Goal: Task Accomplishment & Management: Use online tool/utility

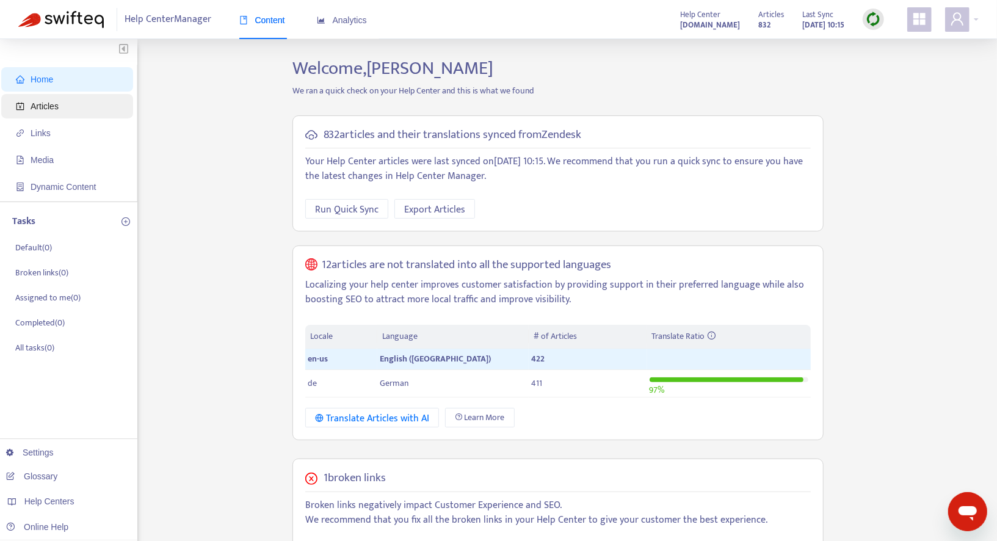
click at [87, 106] on span "Articles" at bounding box center [69, 106] width 107 height 24
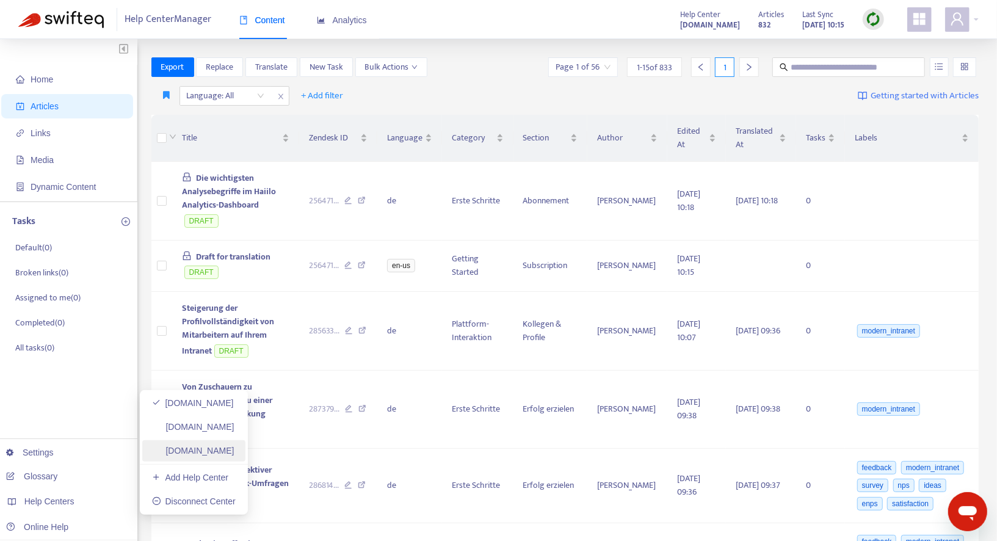
click at [211, 446] on link "[DOMAIN_NAME]" at bounding box center [193, 451] width 82 height 10
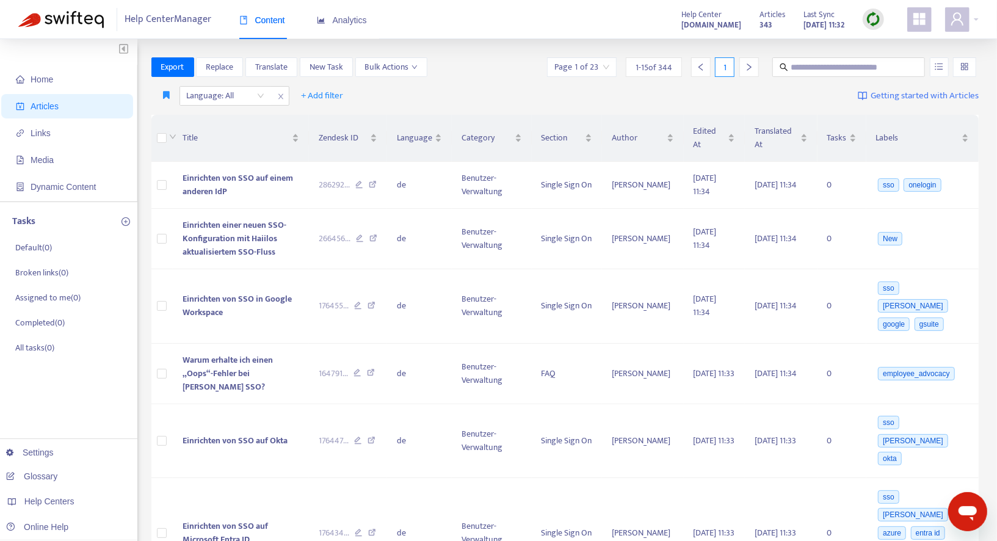
click at [870, 15] on img at bounding box center [873, 19] width 15 height 15
click at [884, 41] on link "Quick Sync" at bounding box center [899, 44] width 52 height 14
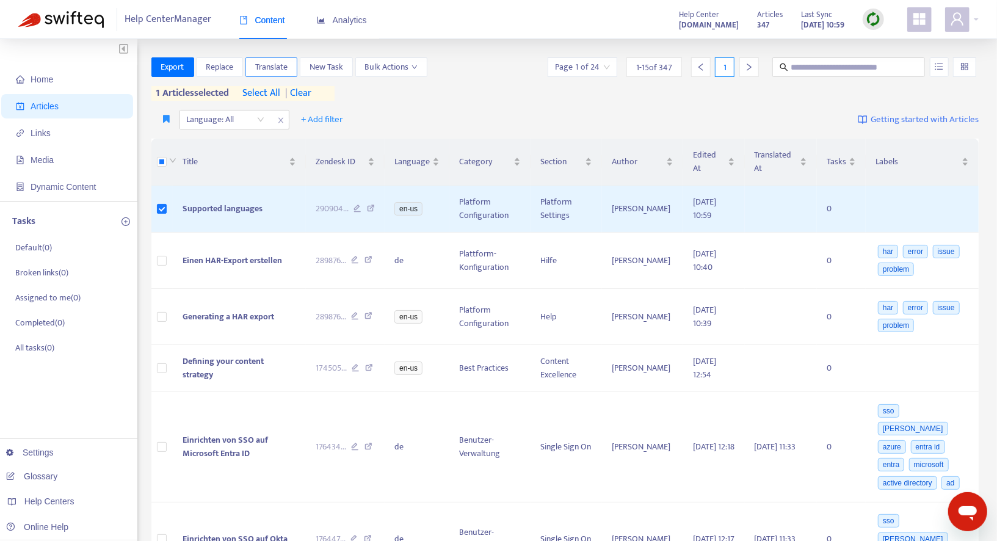
click at [267, 64] on span "Translate" at bounding box center [271, 66] width 32 height 13
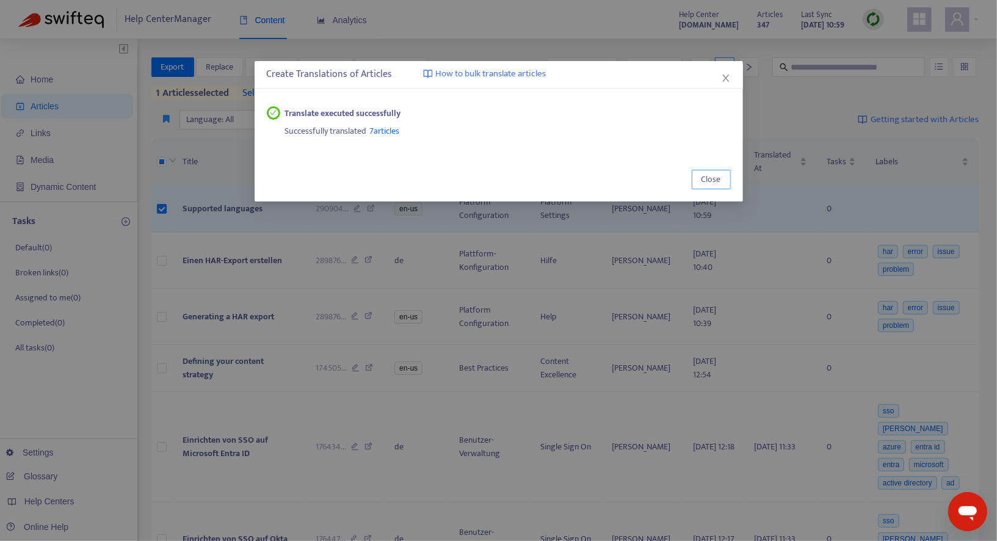
click at [707, 171] on button "Close" at bounding box center [711, 180] width 39 height 20
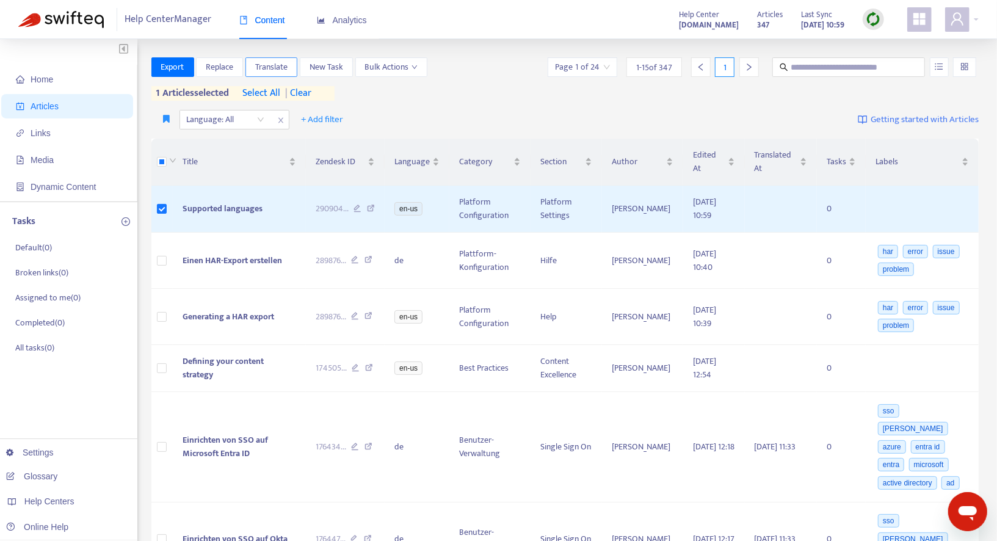
click at [264, 68] on span "Translate" at bounding box center [271, 66] width 32 height 13
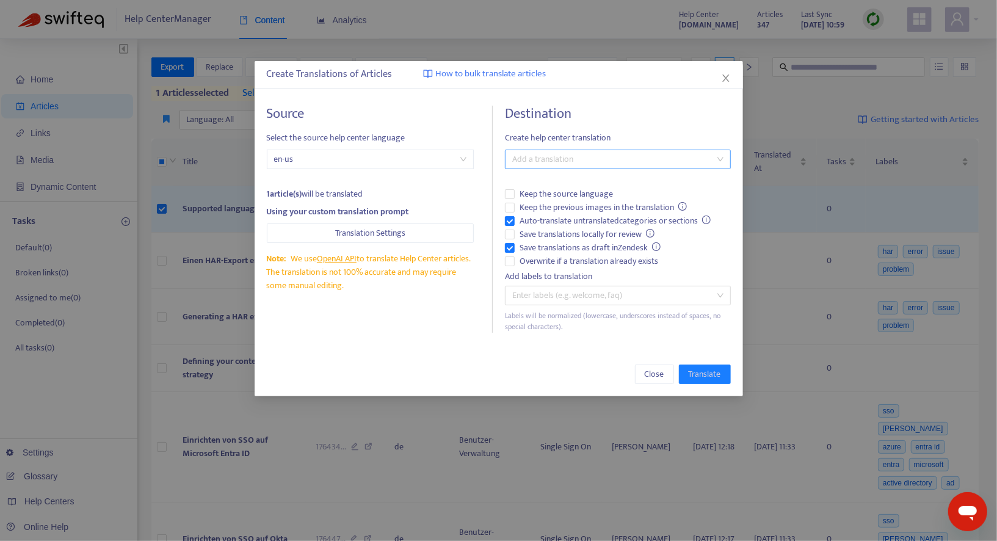
click at [611, 153] on div at bounding box center [612, 159] width 208 height 15
click at [539, 202] on div "German ( de )" at bounding box center [621, 201] width 213 height 13
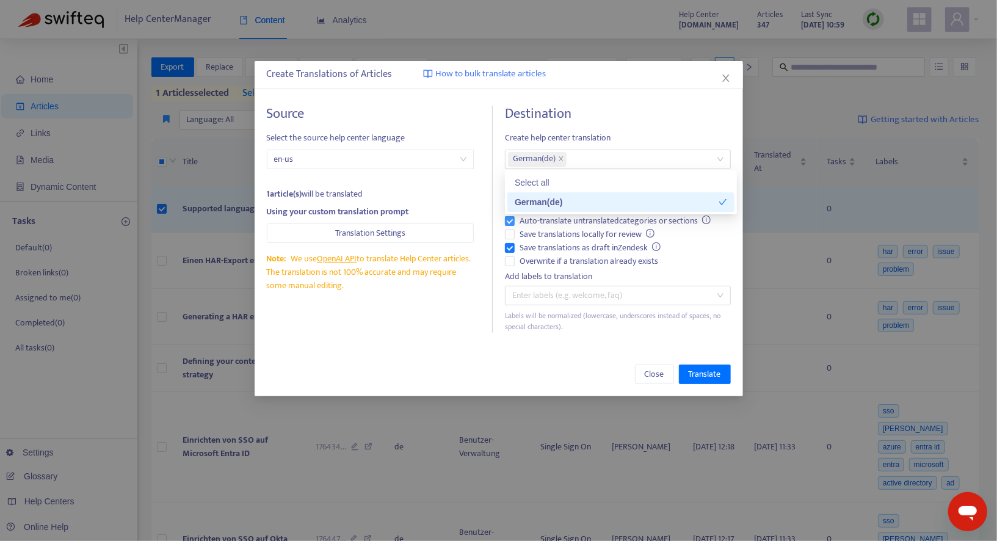
click at [529, 219] on span "Auto-translate untranslated categories or sections" at bounding box center [616, 220] width 202 height 13
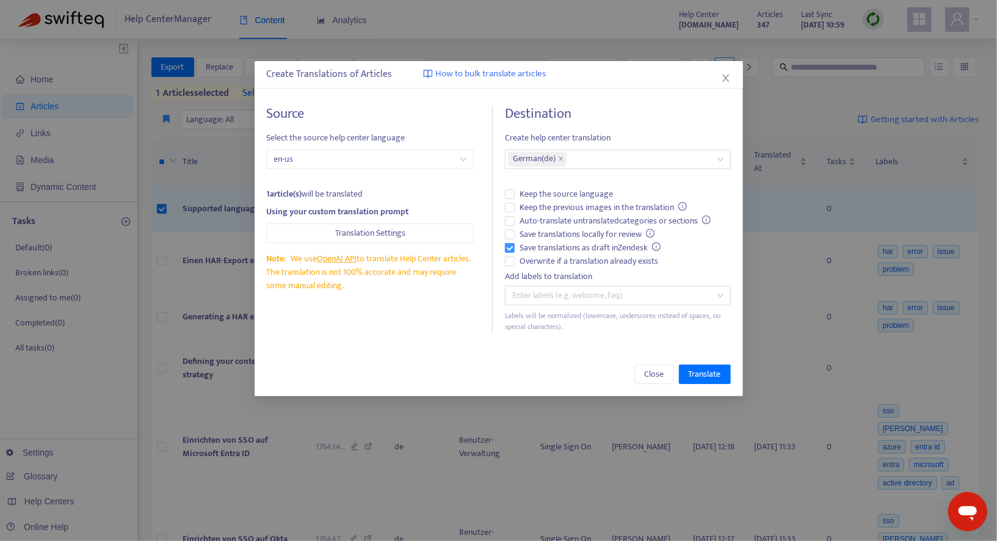
click at [524, 250] on span "Save translations as draft in Zendesk" at bounding box center [590, 247] width 151 height 13
click at [524, 258] on span "Overwrite if a translation already exists" at bounding box center [589, 261] width 148 height 13
click at [606, 248] on span "Save translations as draft in Zendesk" at bounding box center [590, 247] width 151 height 13
click at [596, 249] on span "Save translations as draft in Zendesk" at bounding box center [590, 247] width 151 height 13
click at [701, 373] on span "Translate" at bounding box center [705, 374] width 32 height 13
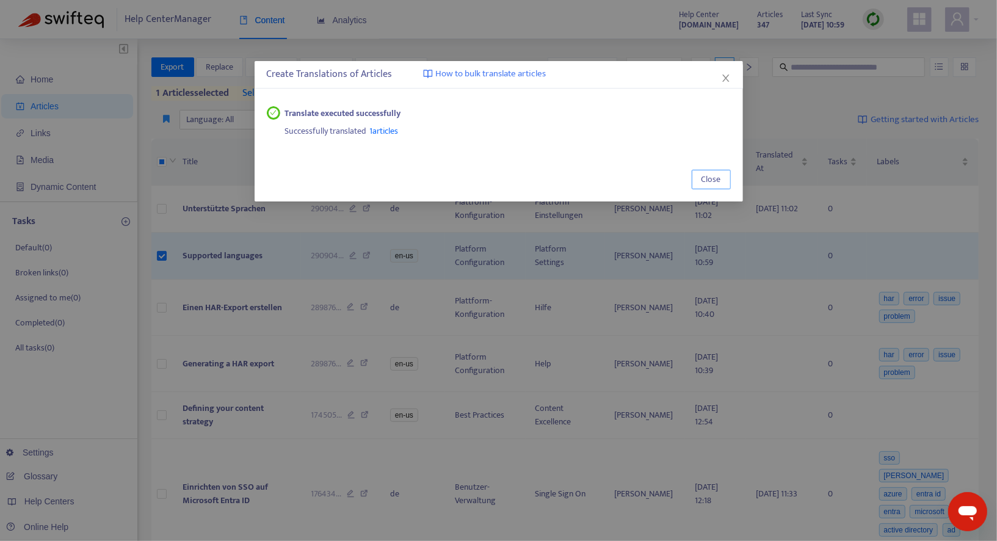
click at [716, 175] on span "Close" at bounding box center [712, 179] width 20 height 13
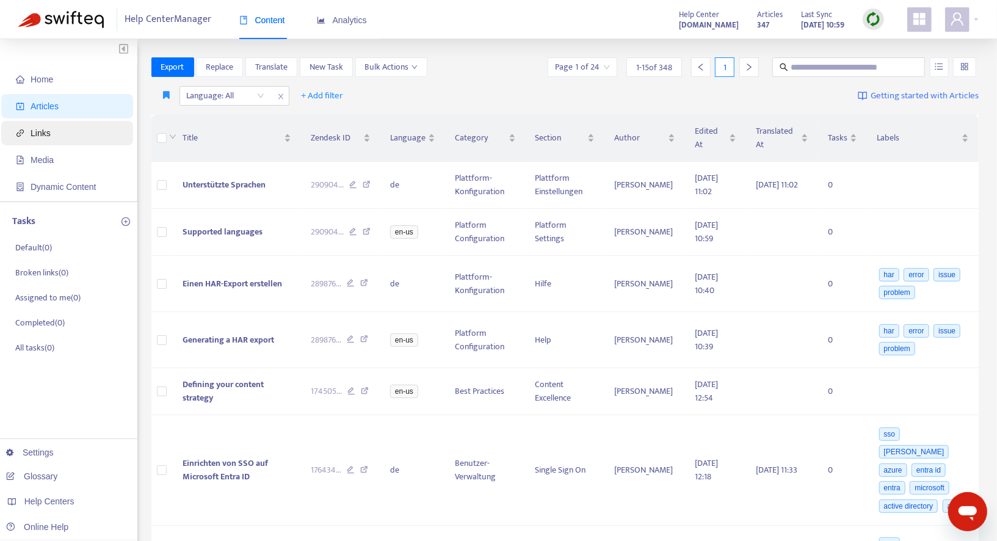
click at [73, 128] on span "Links" at bounding box center [69, 133] width 107 height 24
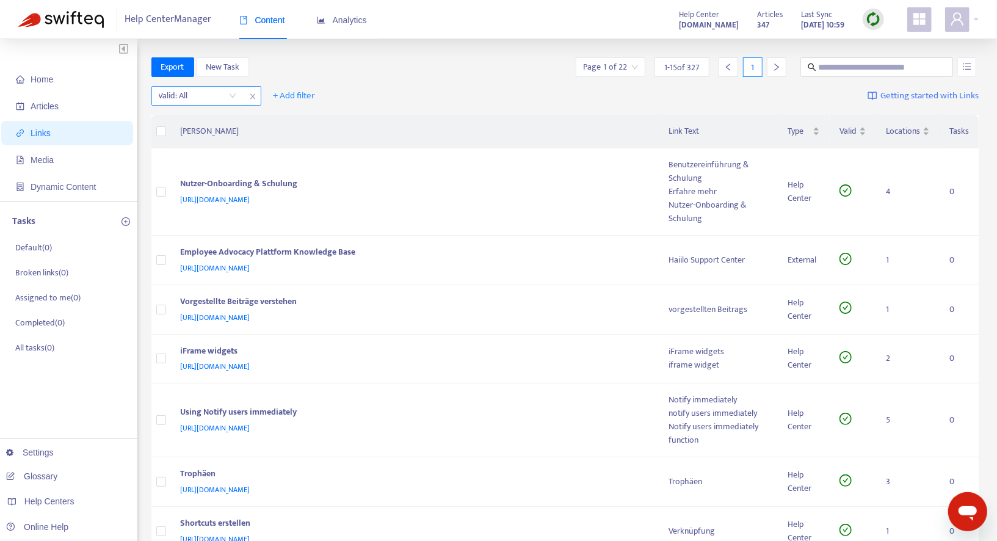
click at [213, 93] on input "search" at bounding box center [198, 96] width 78 height 18
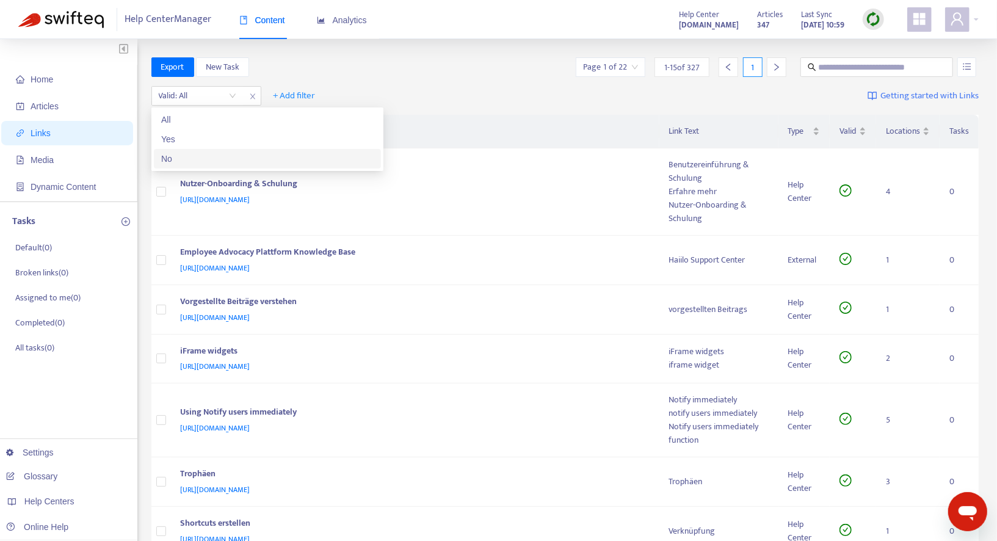
click at [192, 156] on div "No" at bounding box center [267, 158] width 213 height 13
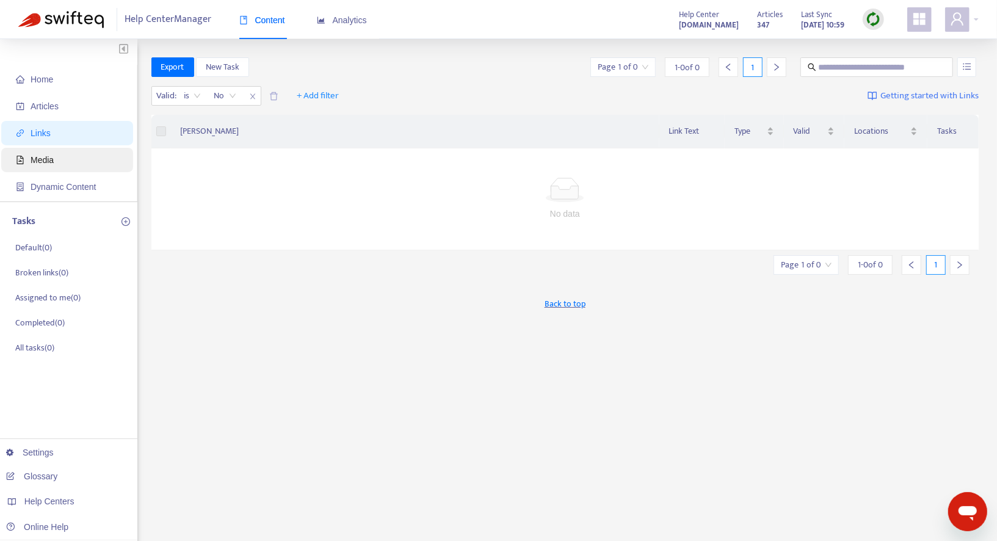
click at [65, 156] on span "Media" at bounding box center [69, 160] width 107 height 24
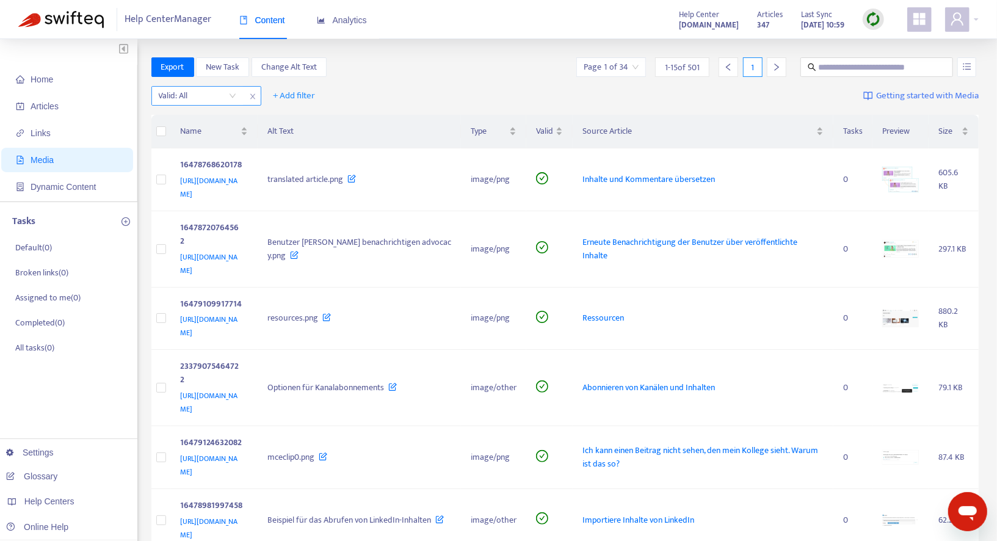
click at [208, 97] on input "search" at bounding box center [198, 96] width 78 height 18
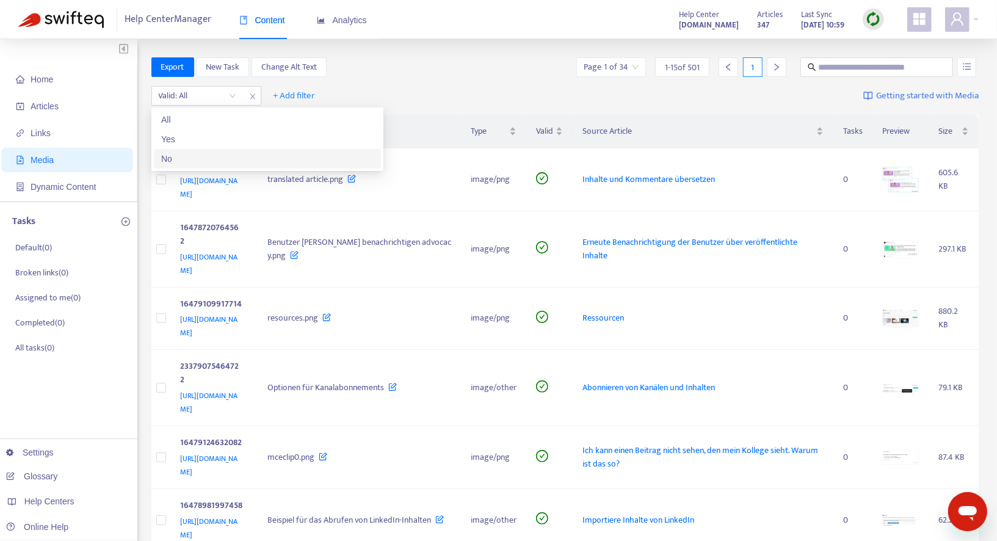
click at [200, 155] on div "No" at bounding box center [267, 158] width 213 height 13
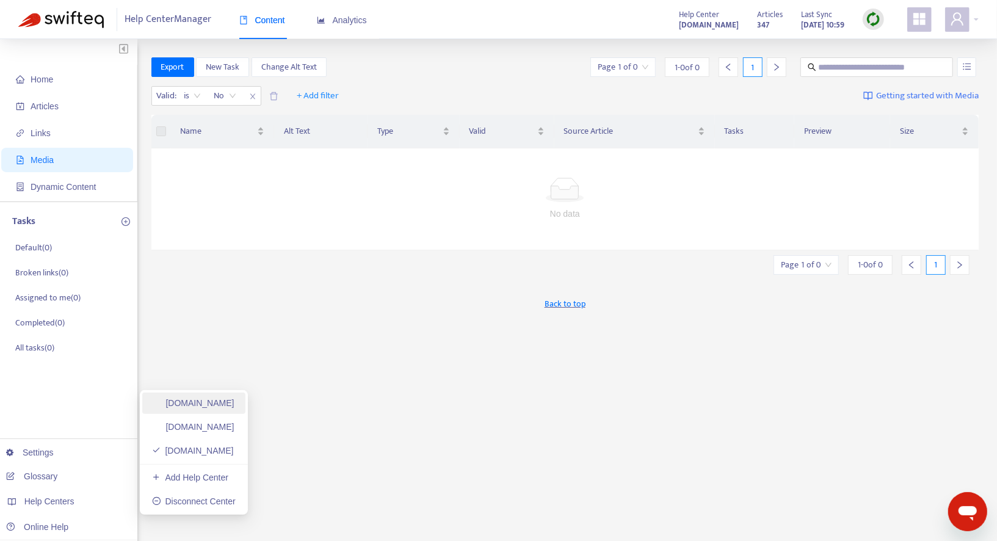
click at [232, 400] on link "[DOMAIN_NAME]" at bounding box center [193, 403] width 82 height 10
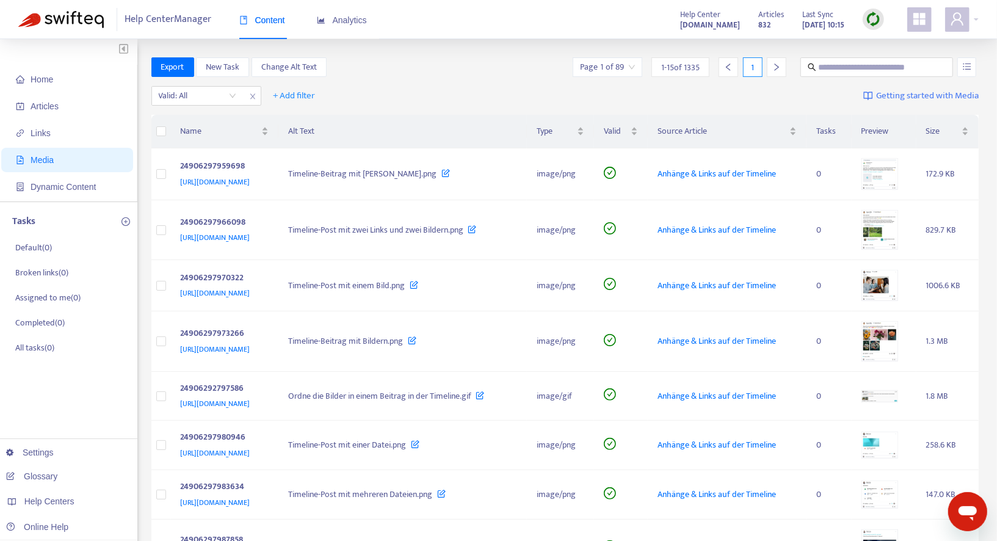
click at [873, 14] on img at bounding box center [873, 19] width 15 height 15
click at [887, 42] on link "Quick Sync" at bounding box center [899, 44] width 52 height 14
